Goal: Information Seeking & Learning: Understand process/instructions

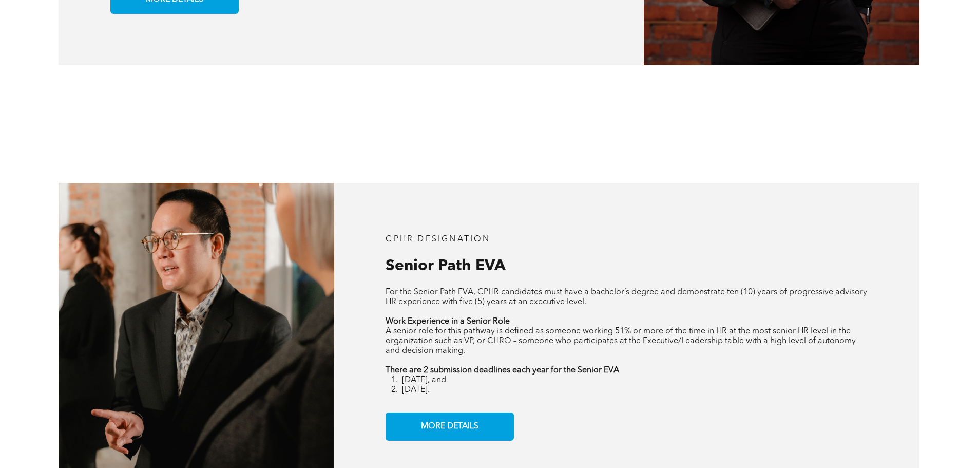
scroll to position [976, 0]
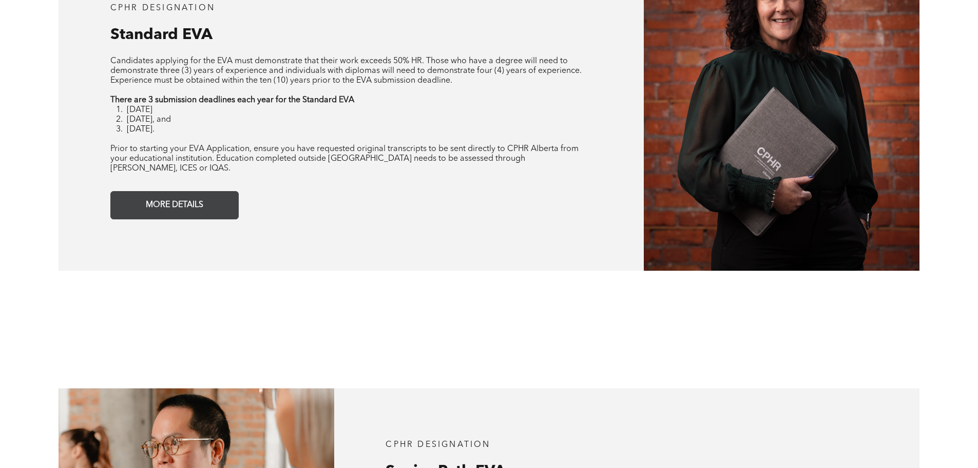
click at [168, 199] on span "MORE DETAILS" at bounding box center [174, 205] width 65 height 20
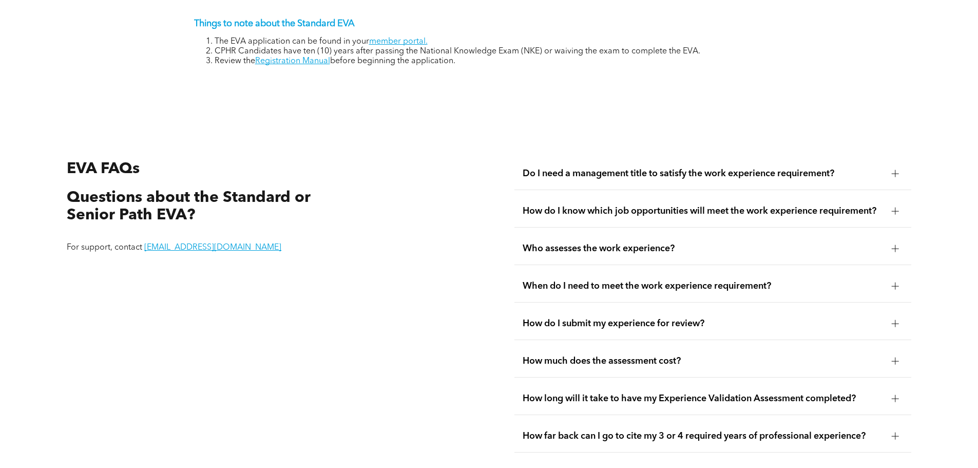
scroll to position [1722, 0]
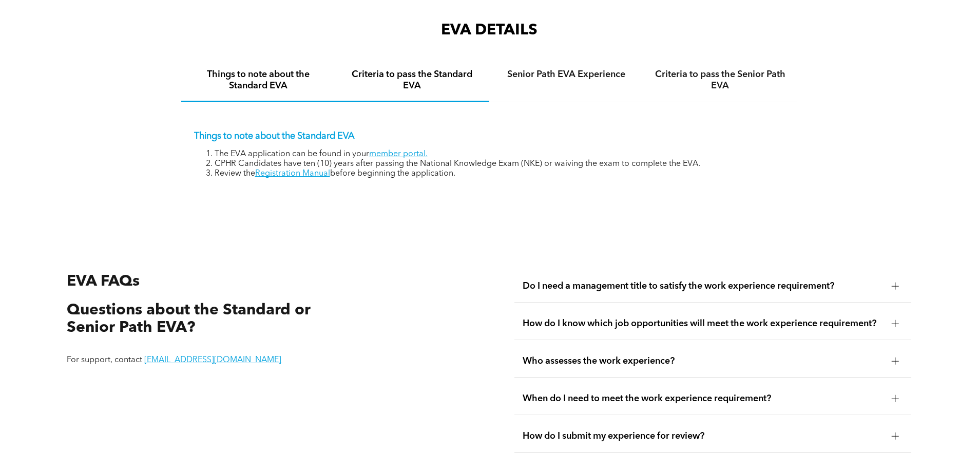
drag, startPoint x: 412, startPoint y: 63, endPoint x: 415, endPoint y: 70, distance: 7.6
click at [413, 69] on h4 "Criteria to pass the Standard EVA" at bounding box center [413, 80] width 136 height 23
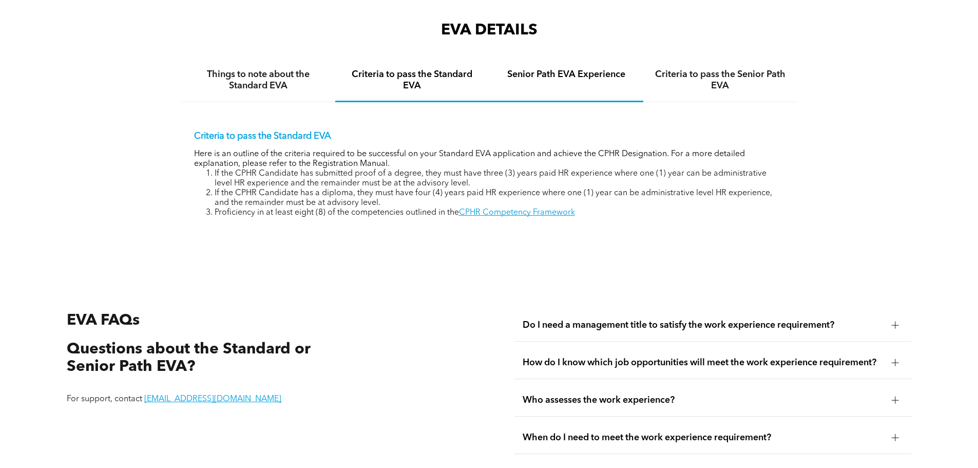
click at [538, 60] on div "Senior Path EVA Experience" at bounding box center [566, 81] width 154 height 43
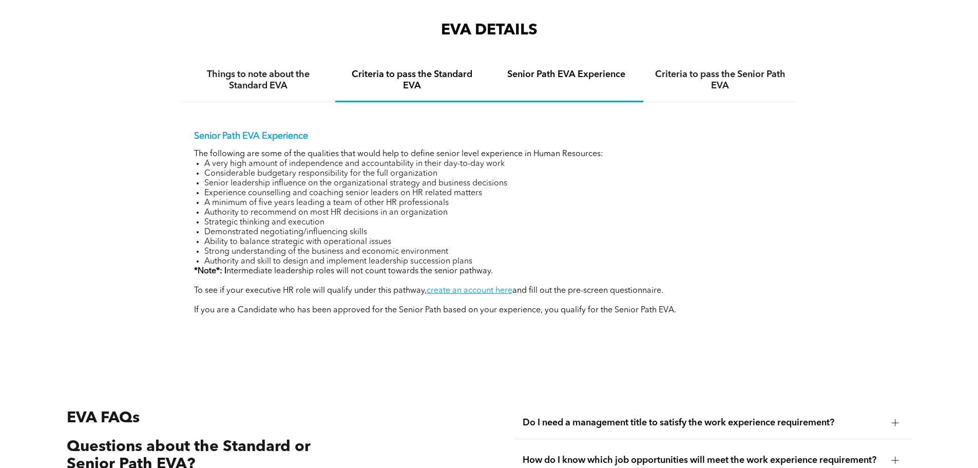
click at [435, 60] on div "Criteria to pass the Standard EVA" at bounding box center [412, 81] width 154 height 43
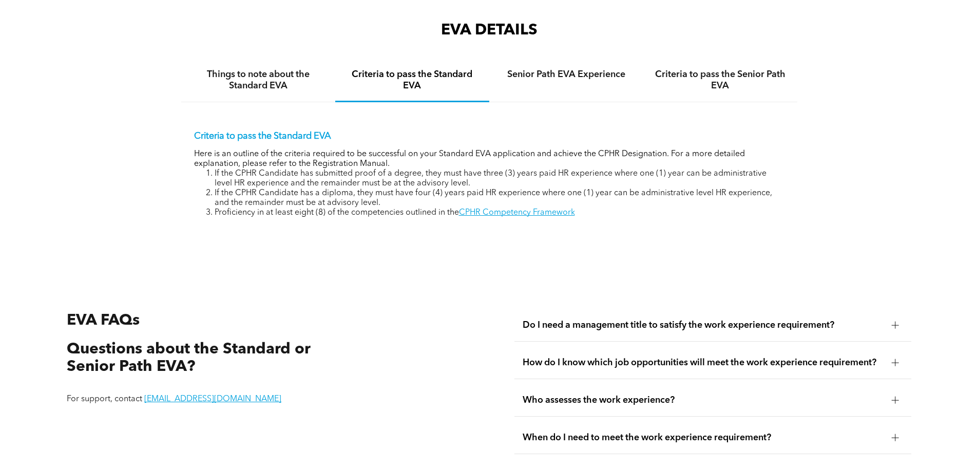
click at [582, 69] on h4 "Senior Path EVA Experience" at bounding box center [567, 74] width 136 height 11
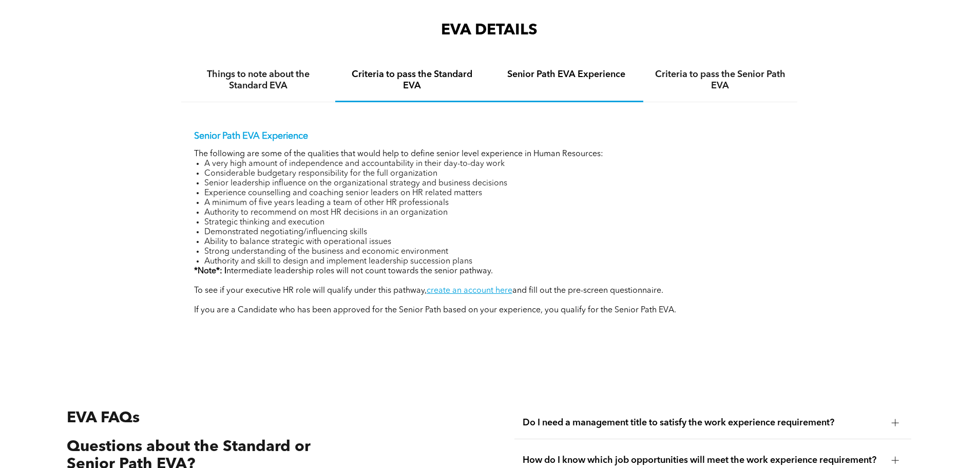
click at [431, 77] on h4 "Criteria to pass the Standard EVA" at bounding box center [413, 80] width 136 height 23
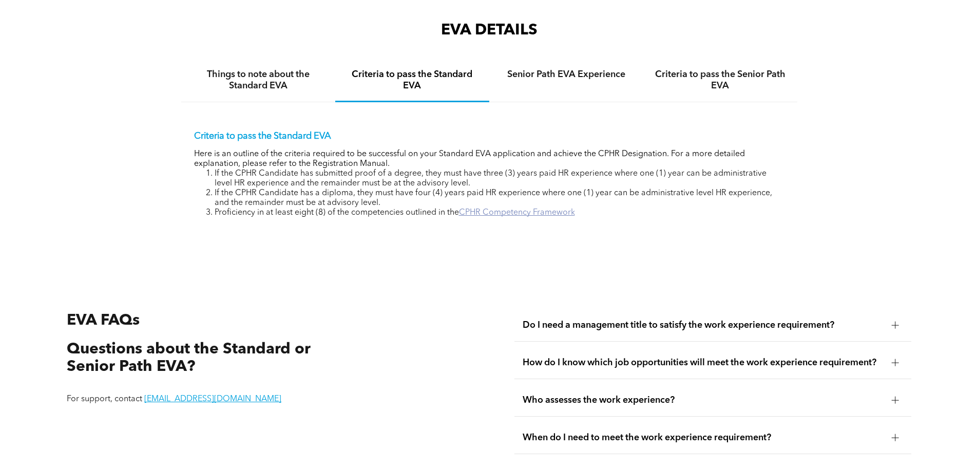
click at [505, 208] on link "CPHR Competency Framework" at bounding box center [517, 212] width 116 height 8
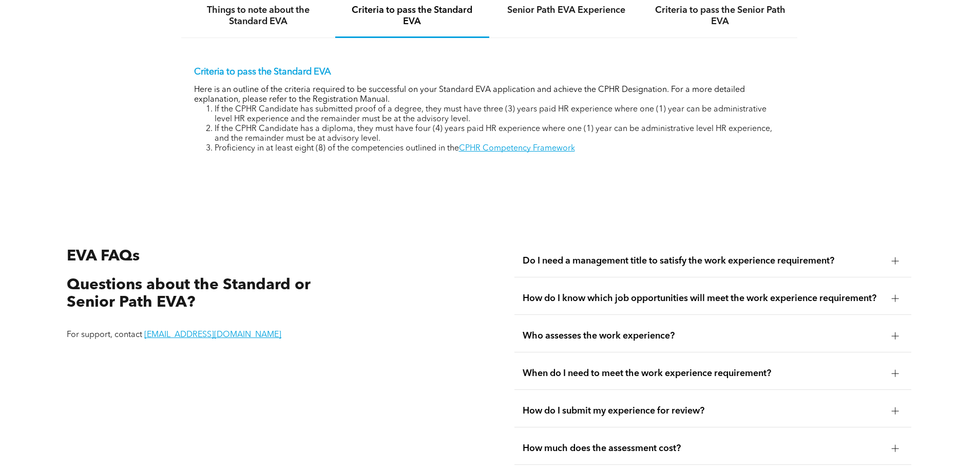
scroll to position [1837, 0]
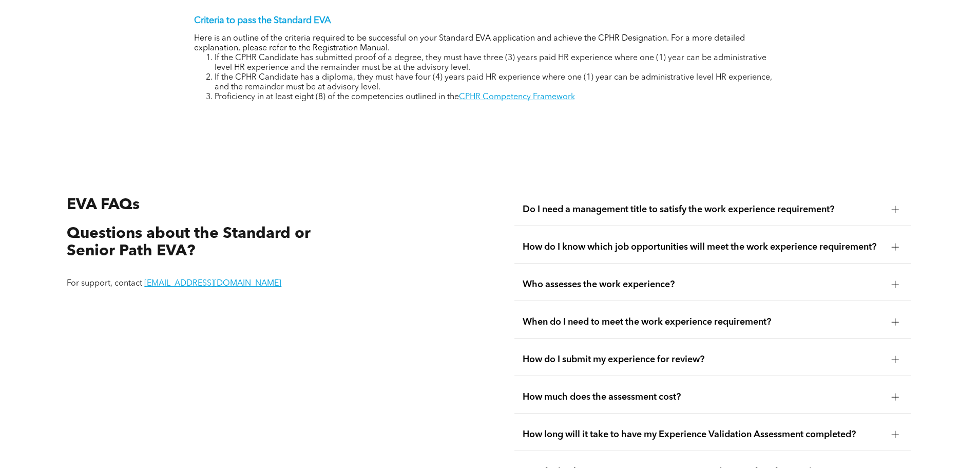
click at [573, 204] on span "Do I need a management title to satisfy the work experience requirement?" at bounding box center [703, 209] width 361 height 11
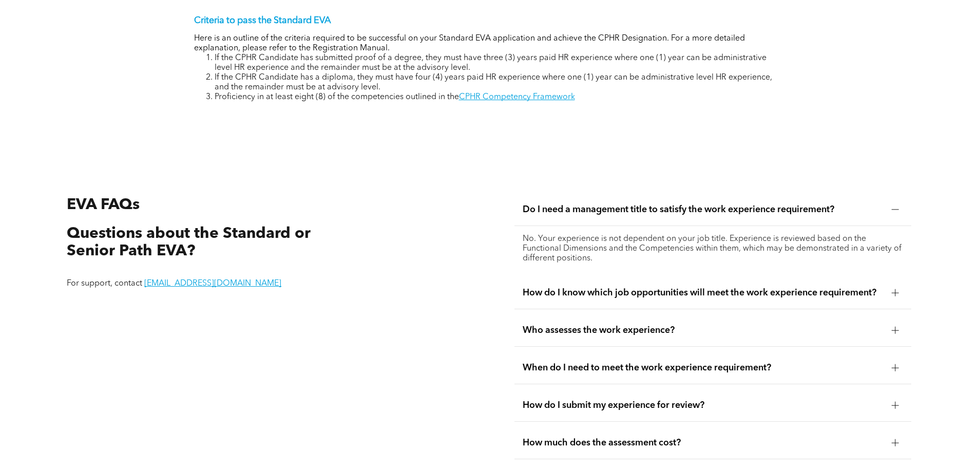
click at [577, 204] on span "Do I need a management title to satisfy the work experience requirement?" at bounding box center [703, 209] width 361 height 11
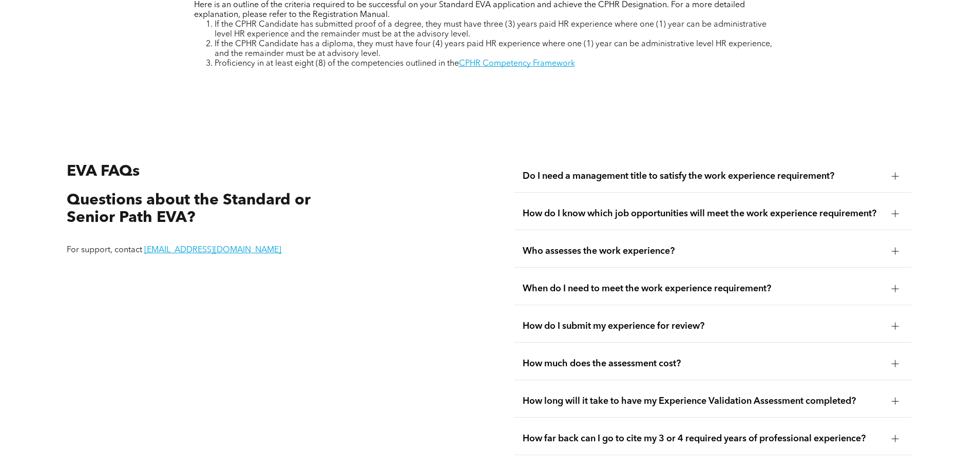
scroll to position [1889, 0]
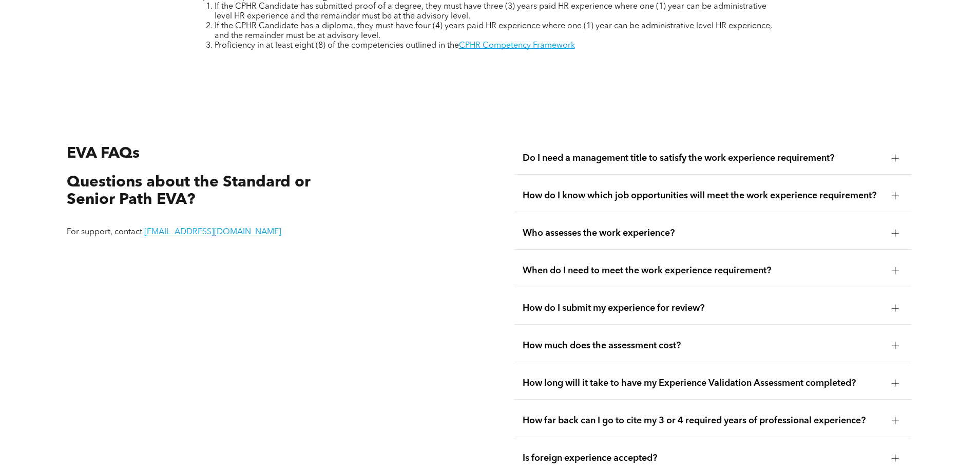
click at [582, 227] on span "Who assesses the work experience?" at bounding box center [703, 232] width 361 height 11
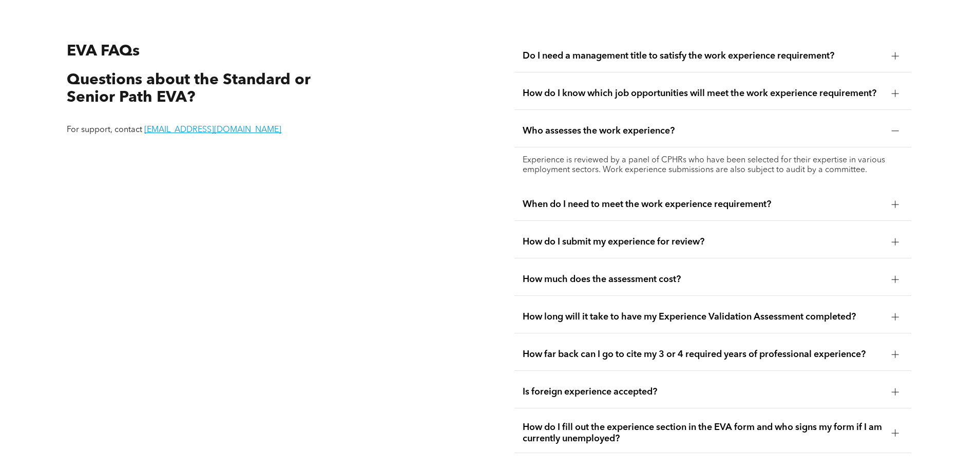
scroll to position [1991, 0]
click at [541, 198] on span "When do I need to meet the work experience requirement?" at bounding box center [703, 203] width 361 height 11
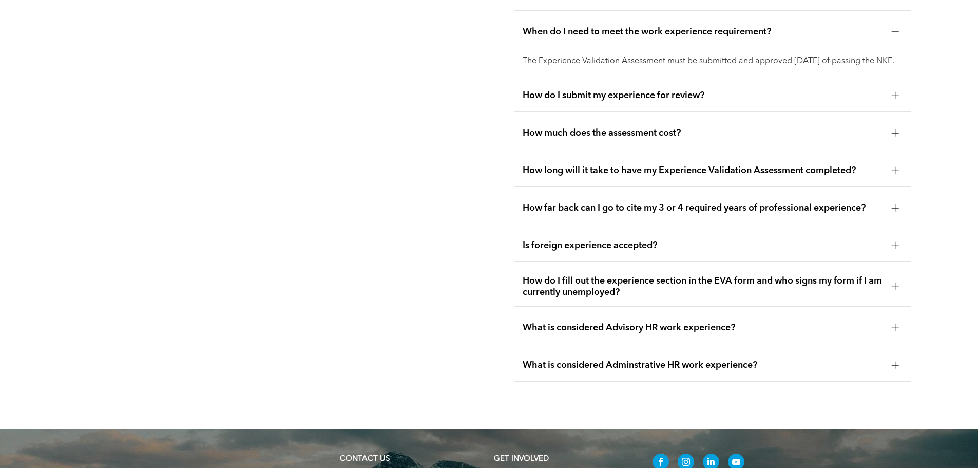
scroll to position [2145, 0]
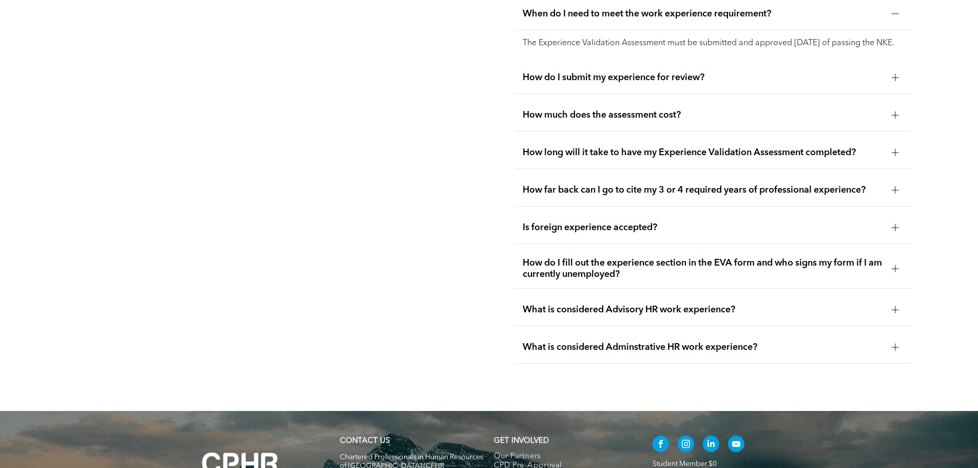
click at [553, 147] on span "How long will it take to have my Experience Validation Assessment completed?" at bounding box center [703, 152] width 361 height 11
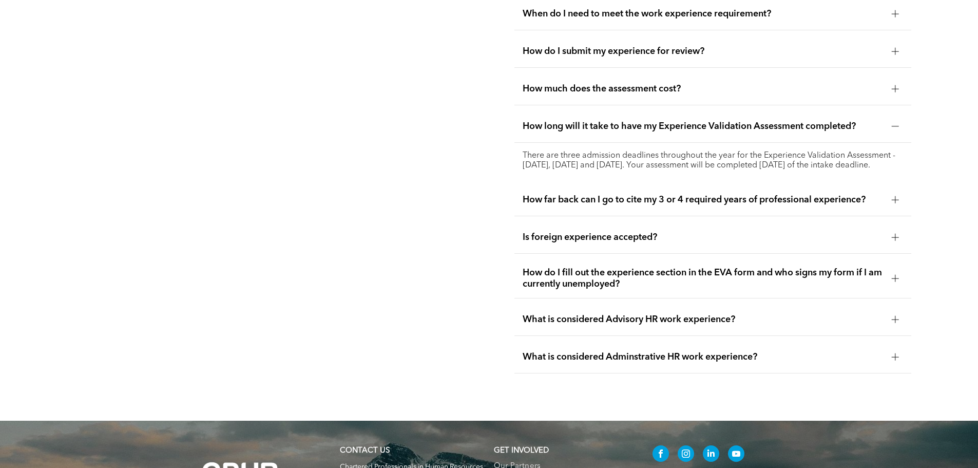
click at [566, 200] on span "How far back can I go to cite my 3 or 4 required years of professional experien…" at bounding box center [703, 199] width 361 height 11
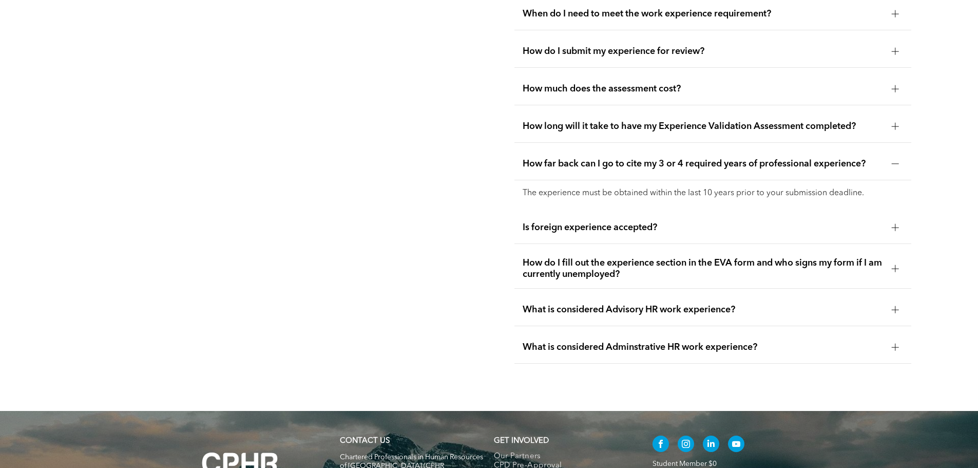
scroll to position [2248, 0]
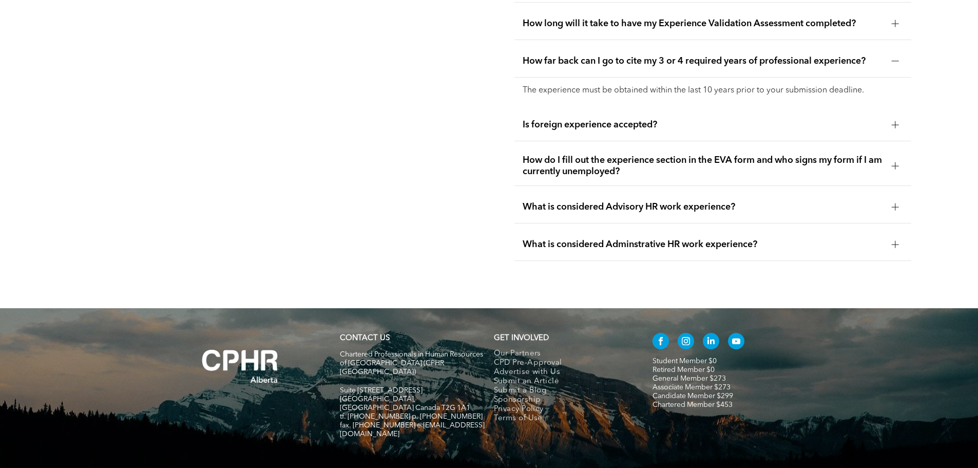
click at [529, 201] on span "What is considered Advisory HR work experience?" at bounding box center [703, 206] width 361 height 11
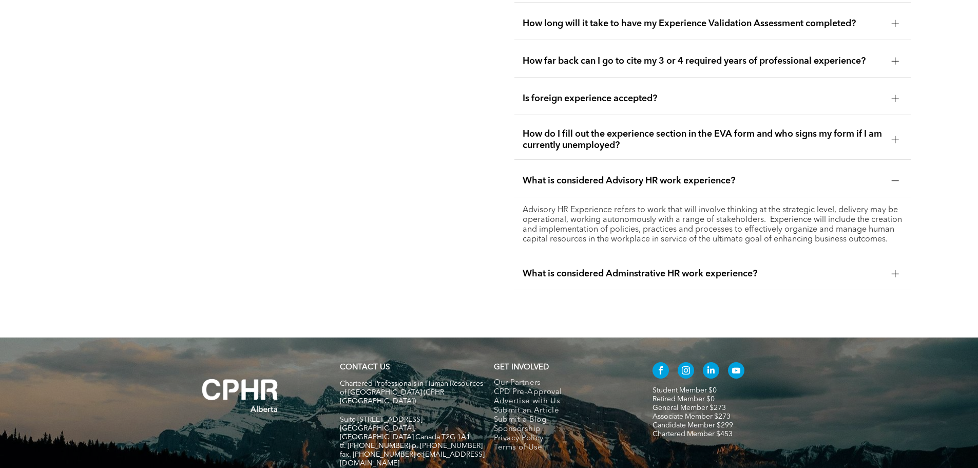
click at [530, 175] on span "What is considered Advisory HR work experience?" at bounding box center [703, 180] width 361 height 11
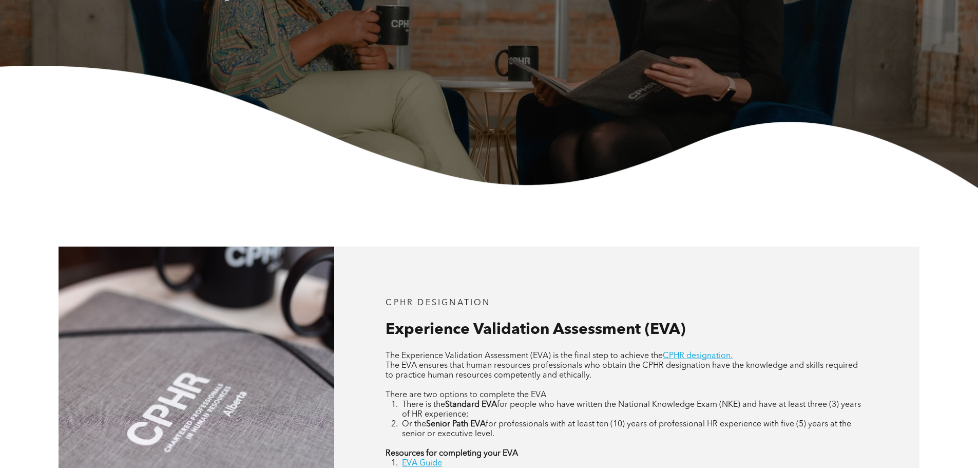
scroll to position [400, 0]
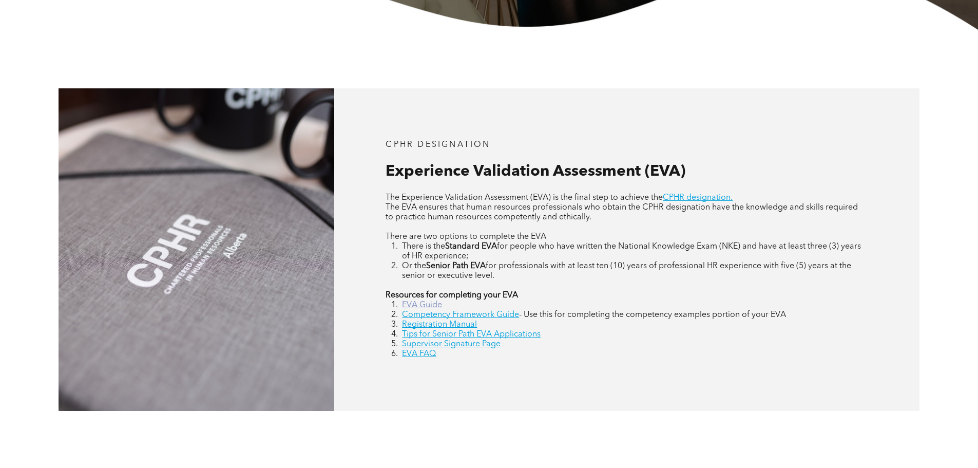
click at [426, 303] on link "EVA Guide" at bounding box center [422, 305] width 40 height 8
